Goal: Transaction & Acquisition: Purchase product/service

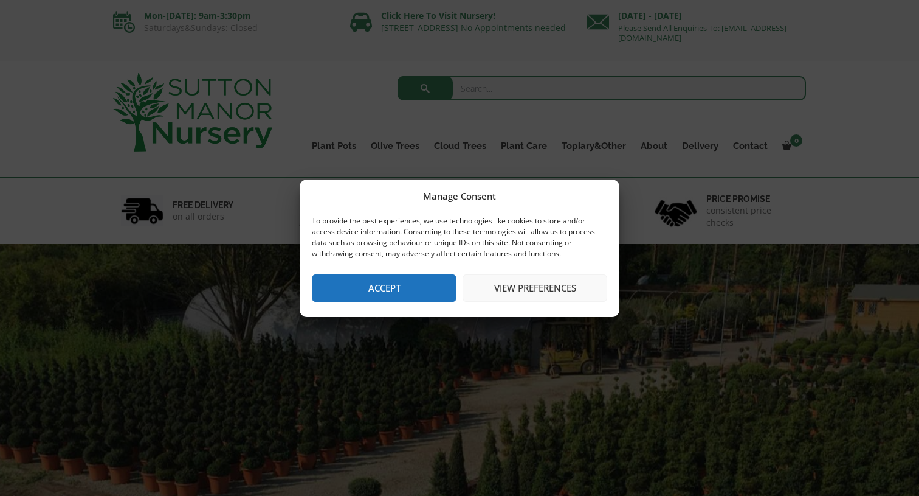
click at [382, 287] on button "Accept" at bounding box center [384, 287] width 145 height 27
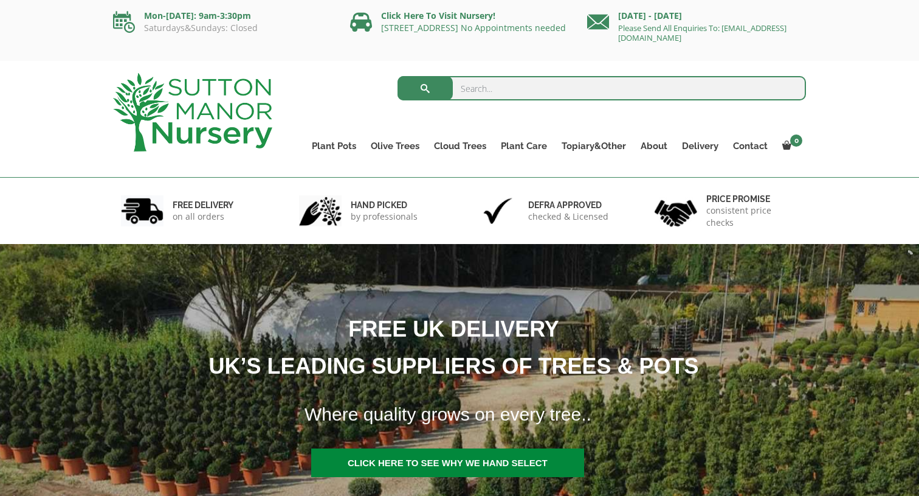
click at [500, 88] on input "search" at bounding box center [602, 88] width 409 height 24
type input "j665"
click at [425, 88] on button "submit" at bounding box center [425, 88] width 55 height 24
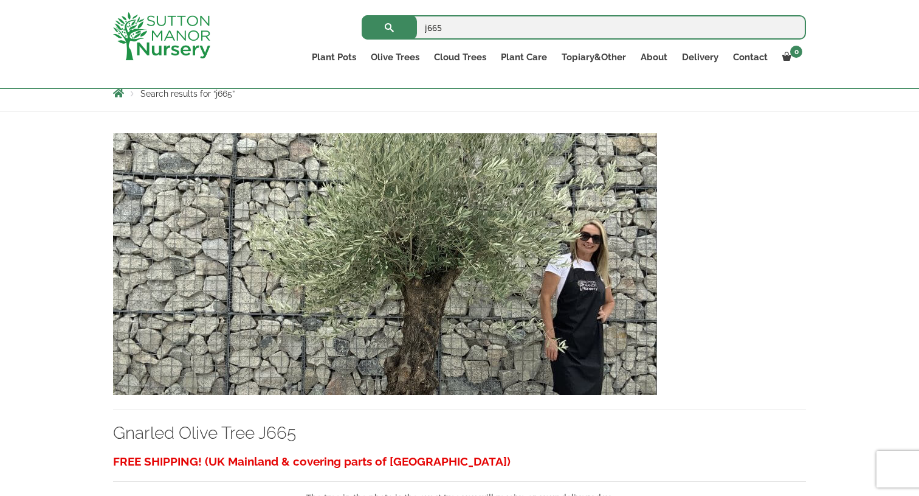
scroll to position [218, 0]
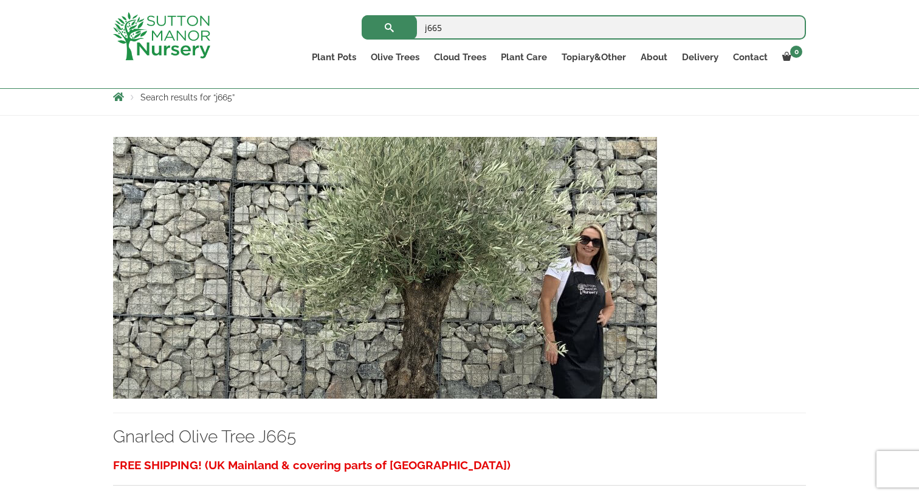
click at [577, 306] on img at bounding box center [385, 267] width 544 height 261
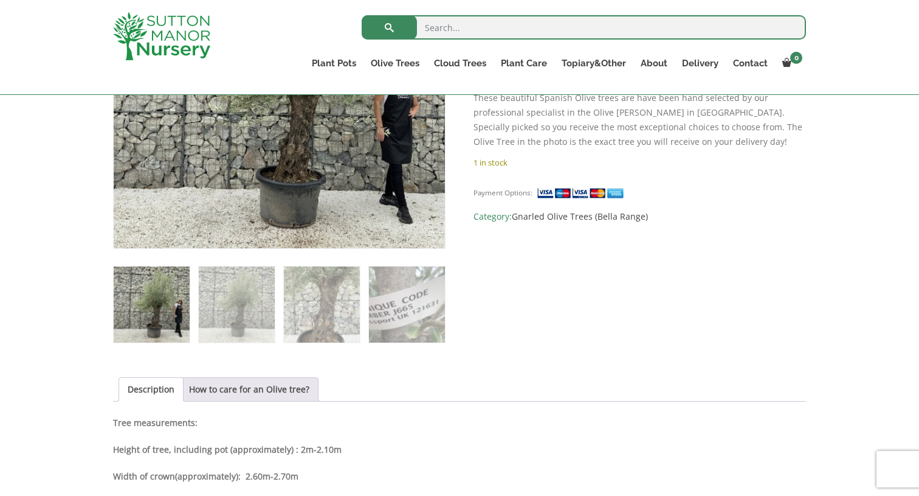
scroll to position [336, 0]
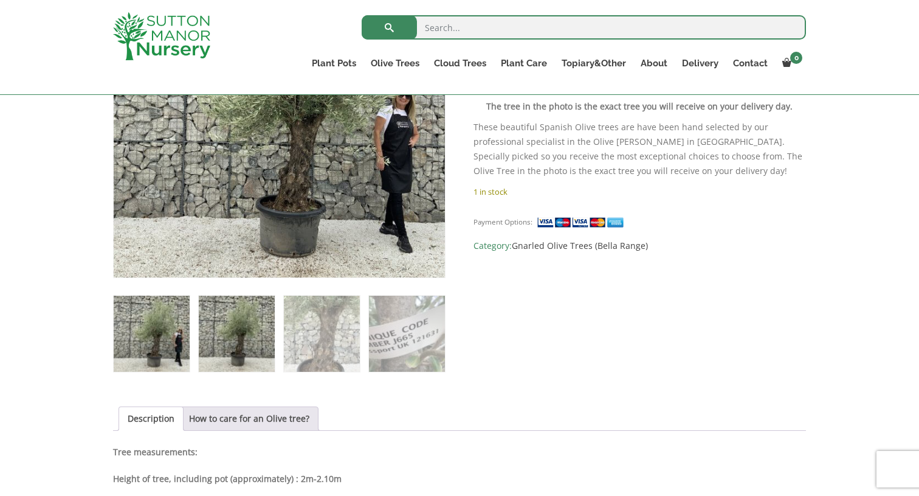
click at [227, 338] on img at bounding box center [237, 333] width 76 height 76
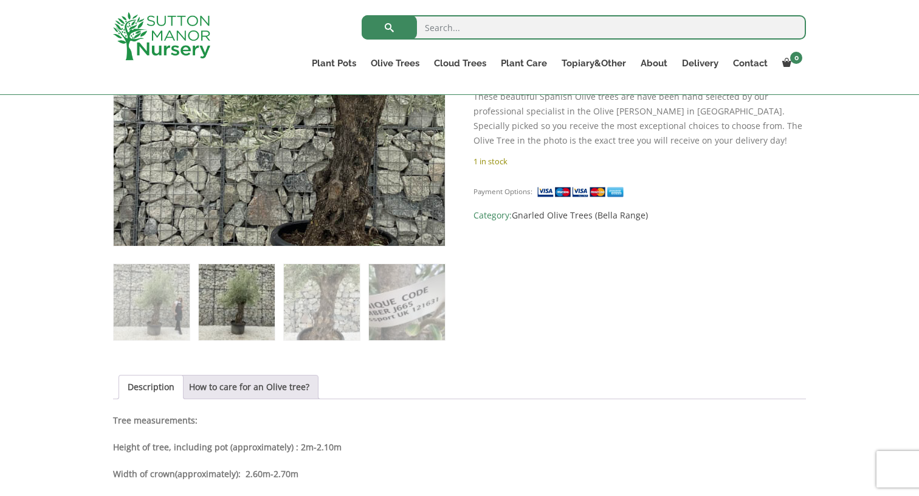
scroll to position [345, 0]
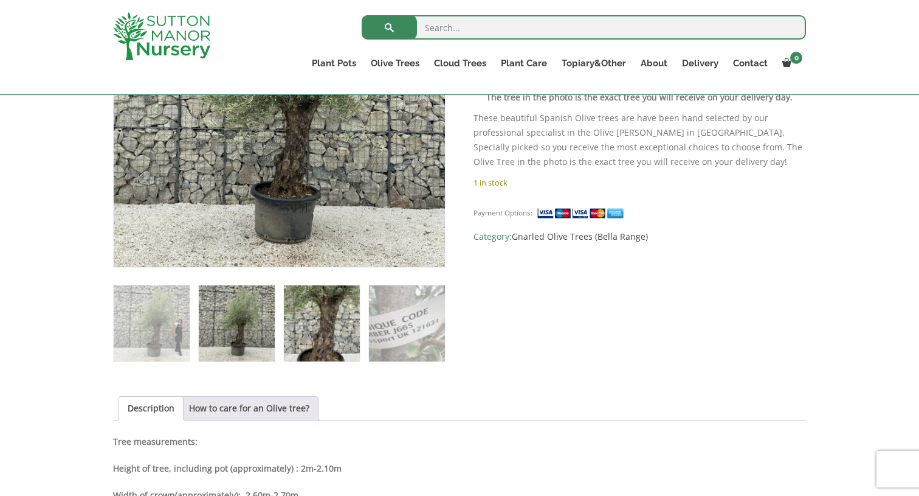
click at [325, 334] on img at bounding box center [322, 323] width 76 height 76
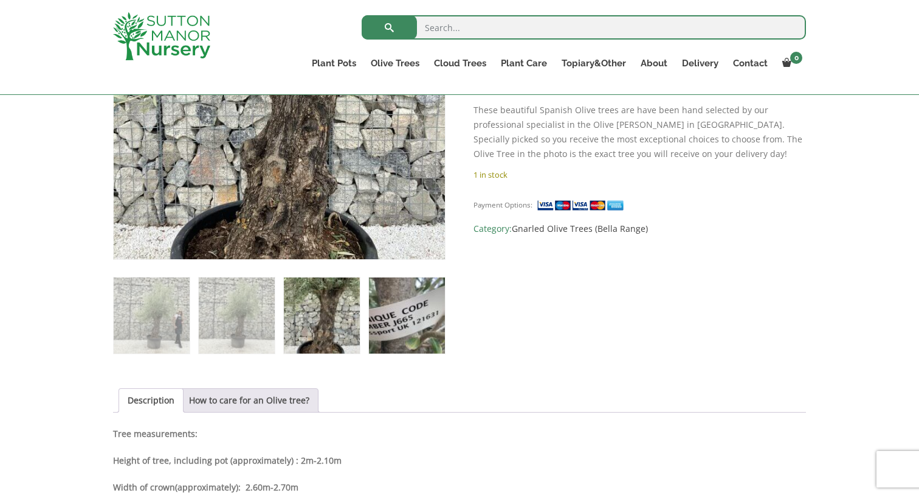
scroll to position [356, 0]
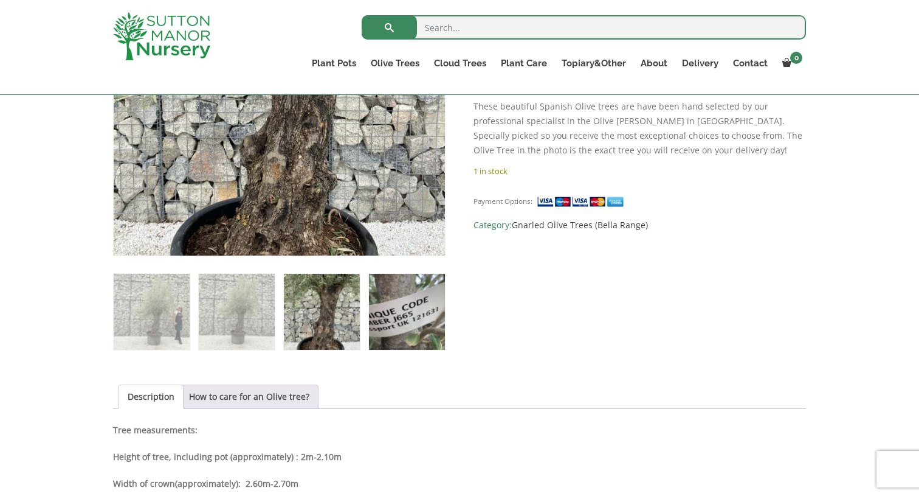
click at [400, 301] on img at bounding box center [407, 312] width 76 height 76
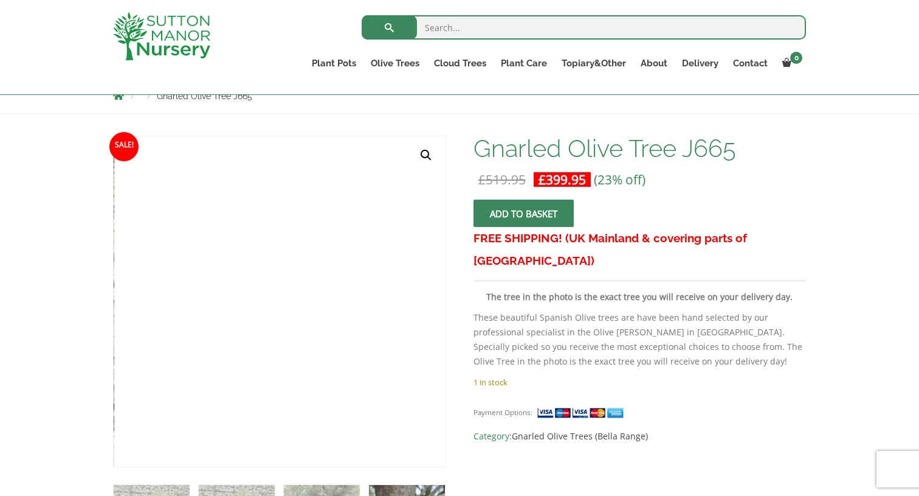
scroll to position [126, 0]
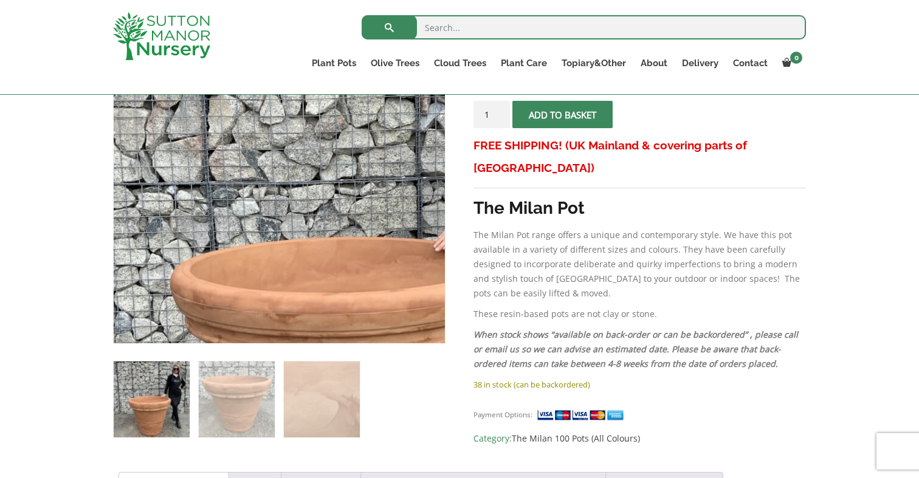
scroll to position [275, 0]
